Goal: Task Accomplishment & Management: Manage account settings

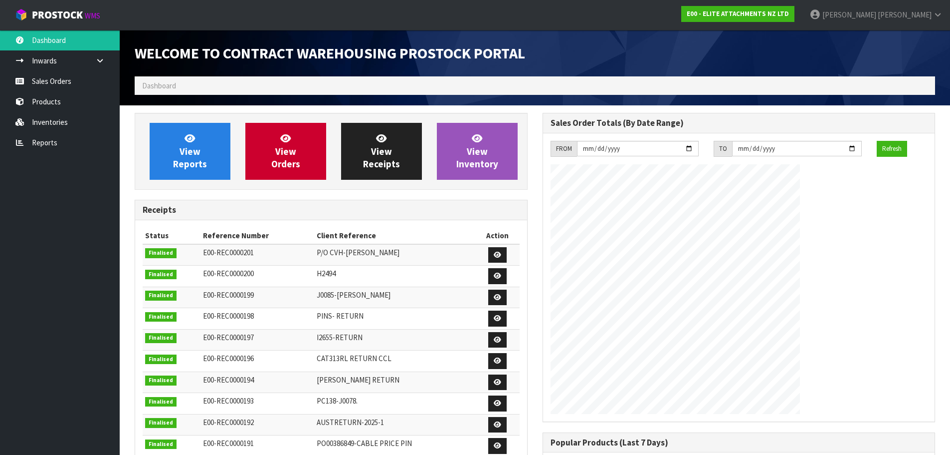
scroll to position [440, 408]
click at [877, 14] on span "[PERSON_NAME]" at bounding box center [850, 14] width 54 height 9
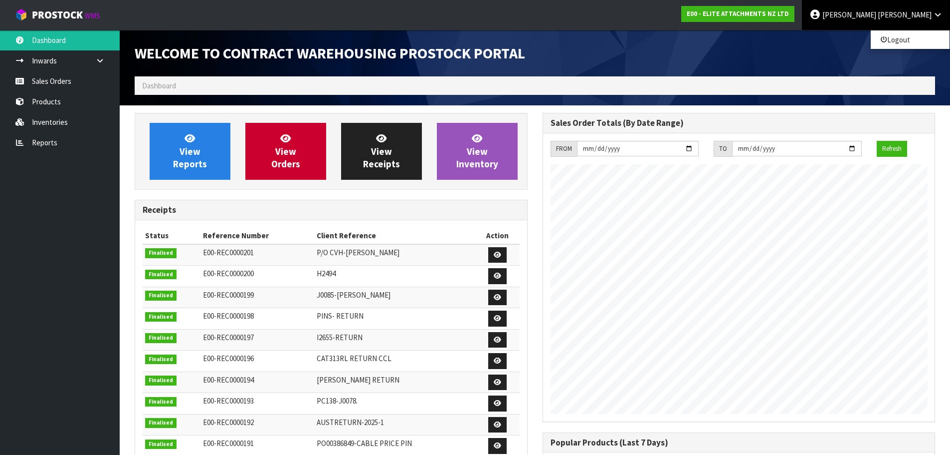
click at [84, 241] on ul "Dashboard Inwards Purchase Orders Receipts Sales Orders Products Inventories Re…" at bounding box center [60, 242] width 120 height 425
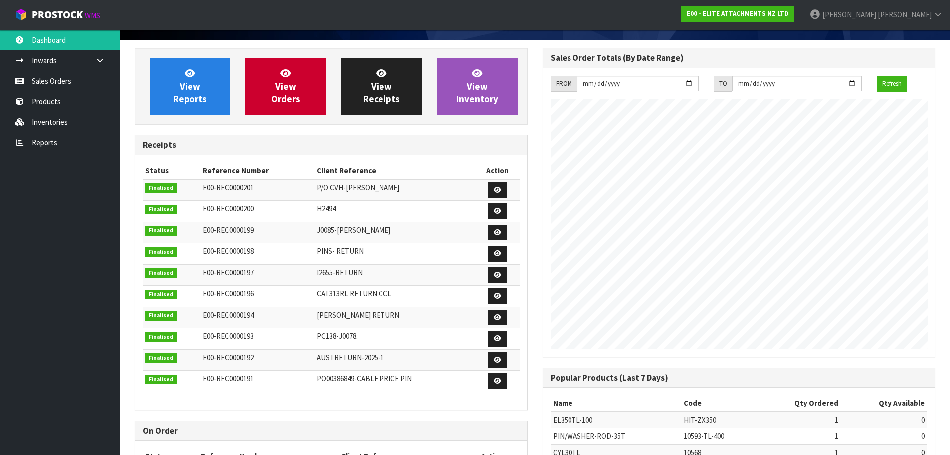
scroll to position [0, 0]
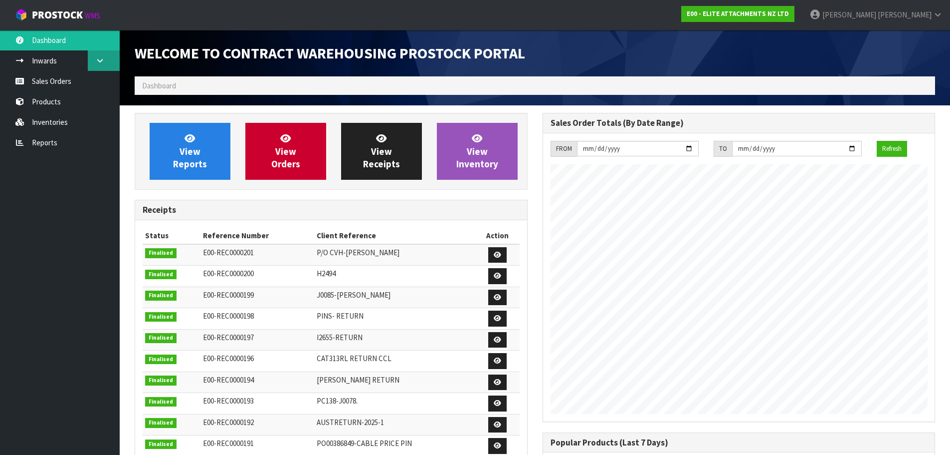
click at [99, 62] on icon at bounding box center [99, 60] width 9 height 7
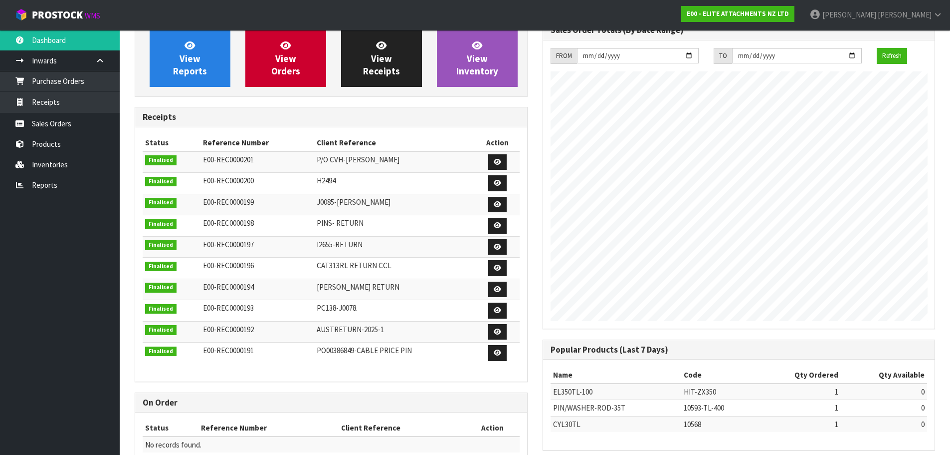
scroll to position [127, 0]
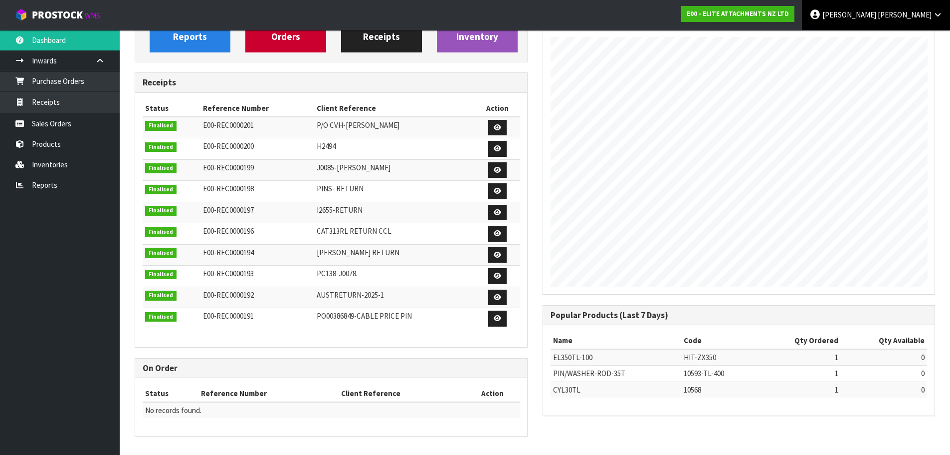
click at [903, 22] on link "John Barclay" at bounding box center [876, 15] width 148 height 30
click at [895, 42] on link "Logout" at bounding box center [910, 39] width 79 height 13
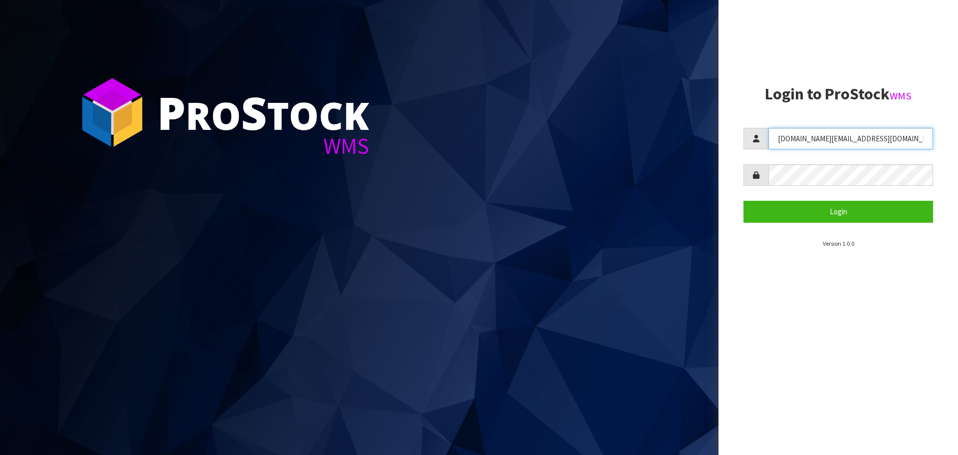
click at [857, 143] on input "[DOMAIN_NAME][EMAIL_ADDRESS][DOMAIN_NAME]" at bounding box center [850, 138] width 165 height 21
click at [857, 142] on input "[DOMAIN_NAME][EMAIL_ADDRESS][DOMAIN_NAME]" at bounding box center [850, 138] width 165 height 21
paste input "[PERSON_NAME] [PERSON_NAME][EMAIL_ADDRESS][DOMAIN_NAME] ZNLTLJQ6"
type input "[PERSON_NAME][EMAIL_ADDRESS][DOMAIN_NAME]"
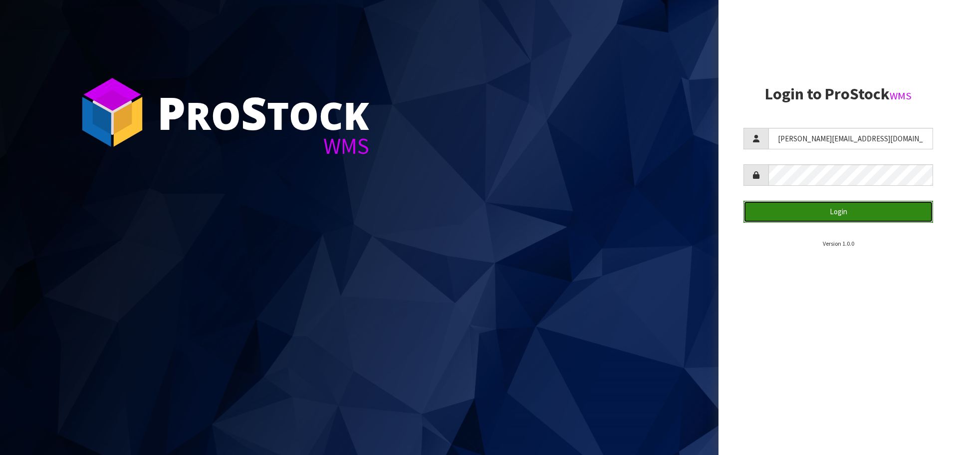
click at [784, 208] on button "Login" at bounding box center [838, 211] width 190 height 21
